Goal: Task Accomplishment & Management: Complete application form

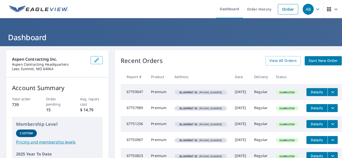
click at [326, 62] on span "Start New Order" at bounding box center [323, 61] width 29 height 6
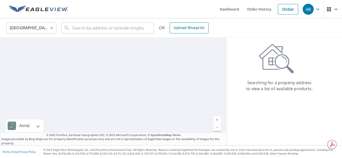
click at [193, 30] on span "Upload Blueprint" at bounding box center [189, 28] width 31 height 6
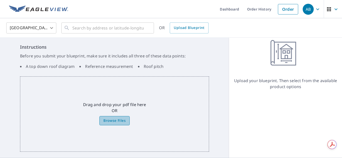
click at [117, 120] on span "Browse Files" at bounding box center [114, 121] width 22 height 6
click at [0, 0] on input "Browse Files" at bounding box center [0, 0] width 0 height 0
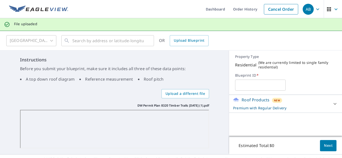
scroll to position [9, 0]
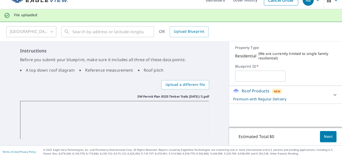
click at [253, 77] on input "text" at bounding box center [260, 76] width 50 height 14
paste input "[PHONE_NUMBER]"
type input "[PHONE_NUMBER]"
click at [326, 137] on span "Next" at bounding box center [328, 137] width 9 height 6
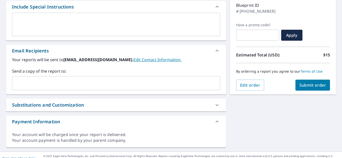
scroll to position [92, 0]
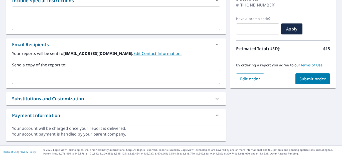
click at [115, 80] on input "text" at bounding box center [112, 77] width 196 height 10
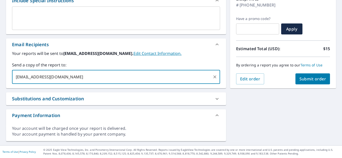
type input "[EMAIL_ADDRESS][DOMAIN_NAME]"
click at [303, 76] on button "Submit order" at bounding box center [312, 79] width 35 height 11
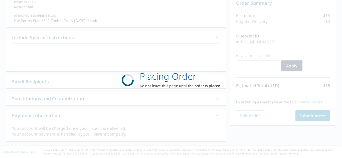
scroll to position [55, 0]
